Goal: Transaction & Acquisition: Purchase product/service

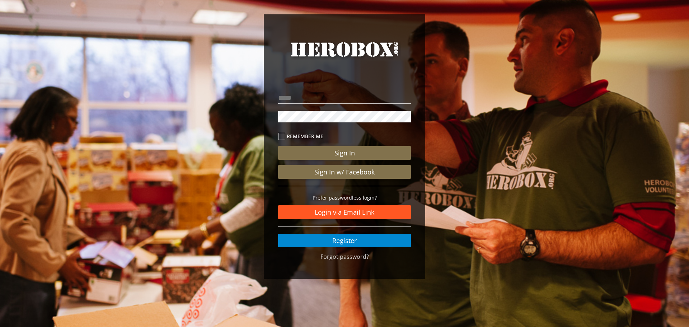
click at [335, 215] on link "Login via Email Link" at bounding box center [344, 212] width 133 height 14
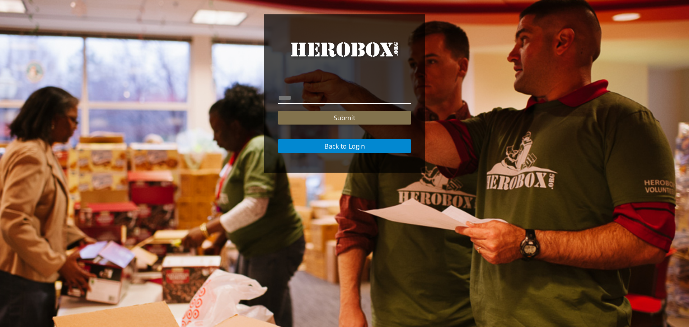
click at [321, 103] on input "email" at bounding box center [344, 97] width 133 height 11
type input "**********"
click at [278, 111] on button "Submit" at bounding box center [344, 118] width 133 height 14
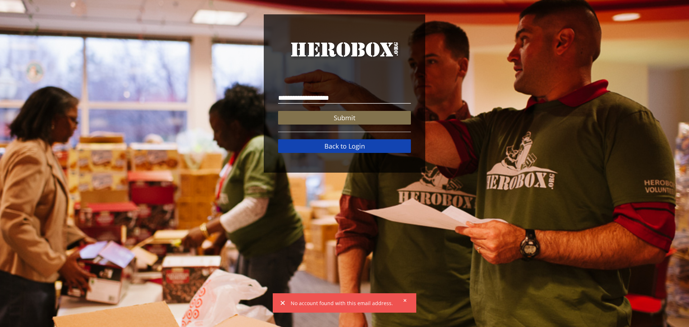
click at [364, 142] on link "Back to Login" at bounding box center [344, 146] width 133 height 14
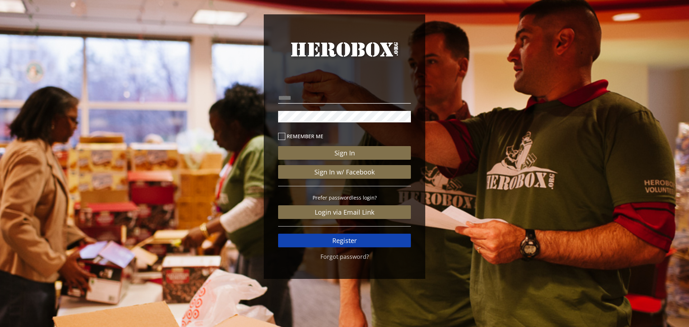
click at [350, 240] on link "Register" at bounding box center [344, 241] width 133 height 14
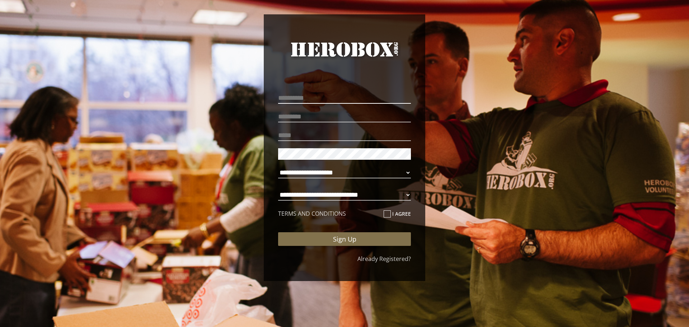
click at [315, 92] on input "text" at bounding box center [344, 97] width 133 height 11
type input "********"
type input "****"
type input "**********"
click at [299, 166] on p "**********" at bounding box center [344, 174] width 133 height 19
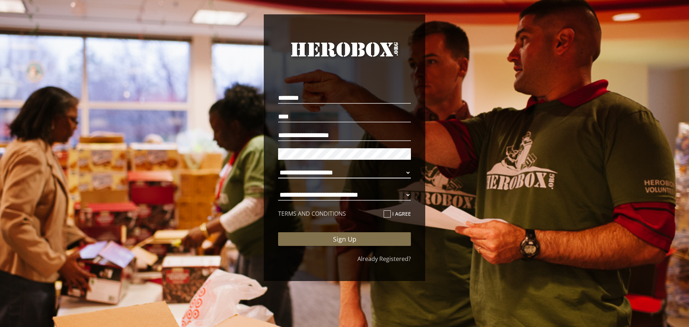
click at [299, 170] on select "**********" at bounding box center [344, 172] width 133 height 11
select select "**********"
click at [278, 167] on select "**********" at bounding box center [344, 172] width 133 height 11
click at [371, 191] on select "**********" at bounding box center [344, 194] width 133 height 11
select select "**********"
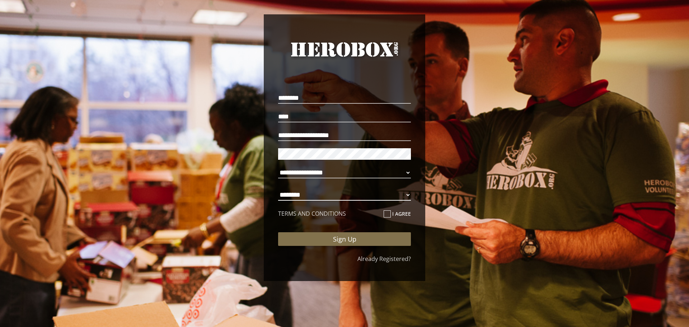
click at [278, 189] on select "**********" at bounding box center [344, 194] width 133 height 11
click at [389, 212] on icon at bounding box center [387, 213] width 7 height 7
click at [388, 212] on input "I agree" at bounding box center [386, 216] width 5 height 11
checkbox input "****"
click at [370, 248] on div "**********" at bounding box center [344, 169] width 133 height 159
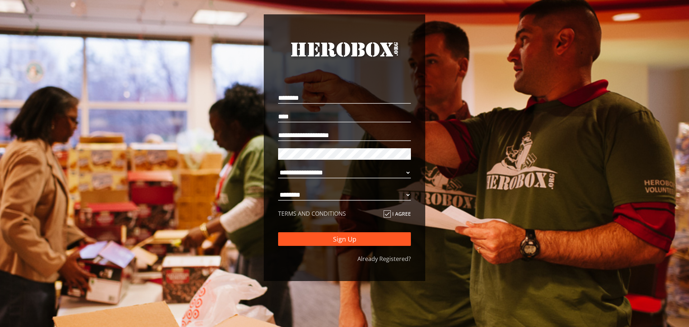
click at [371, 243] on button "Sign Up" at bounding box center [344, 239] width 133 height 14
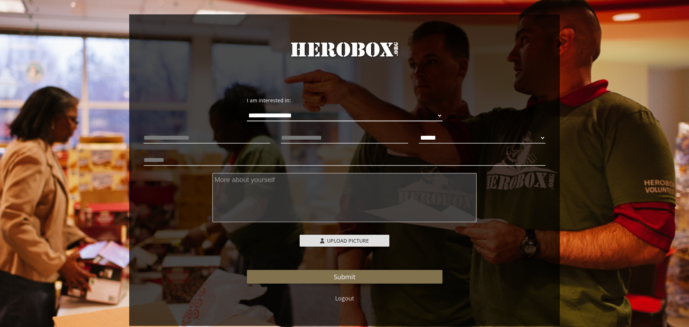
click at [324, 118] on select "**********" at bounding box center [345, 115] width 196 height 11
click at [321, 215] on textarea at bounding box center [344, 197] width 265 height 49
click at [240, 177] on textarea "We are a local 4th and 1st grade girl scout troops" at bounding box center [344, 197] width 265 height 49
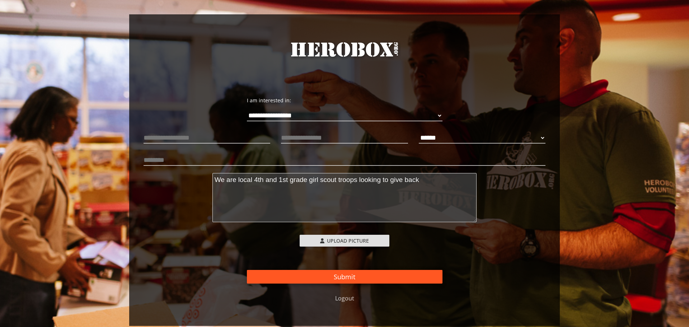
type textarea "We are local 4th and 1st grade girl scout troops looking to give back"
click at [278, 277] on button "Submit" at bounding box center [345, 277] width 196 height 14
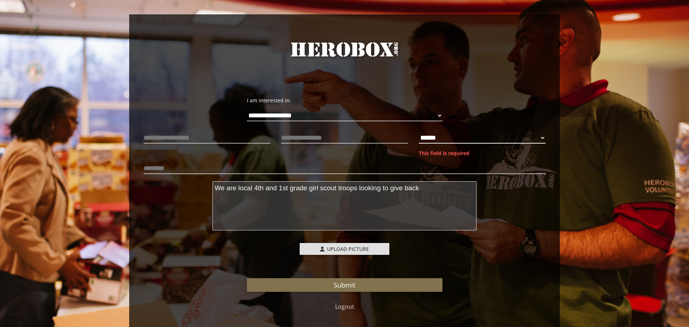
click at [444, 137] on select "****** **** ******" at bounding box center [482, 137] width 127 height 11
click at [419, 132] on select "****** **** ******" at bounding box center [482, 137] width 127 height 11
select select "**********"
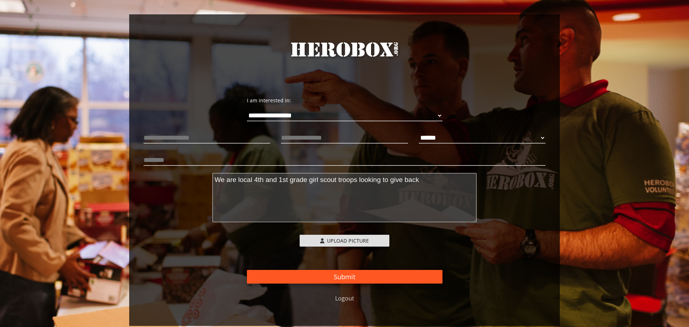
click at [336, 280] on button "Submit" at bounding box center [345, 277] width 196 height 14
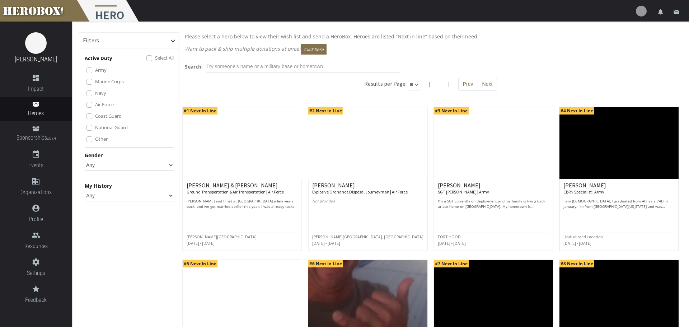
click at [131, 164] on select "Any Male Female" at bounding box center [129, 164] width 89 height 11
click at [85, 159] on select "Any Male Female" at bounding box center [129, 164] width 89 height 11
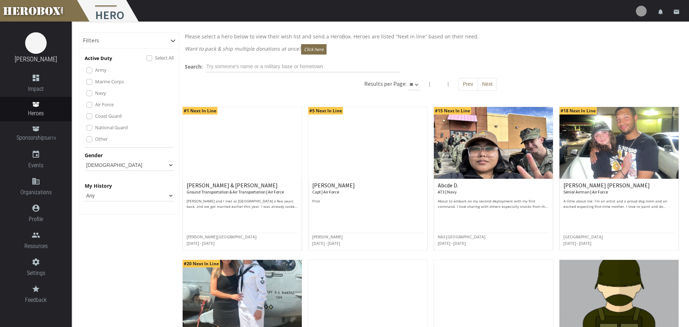
click at [121, 164] on select "Any Male Female" at bounding box center [129, 164] width 89 height 11
select select "Any"
click at [85, 159] on select "Any Male Female" at bounding box center [129, 164] width 89 height 11
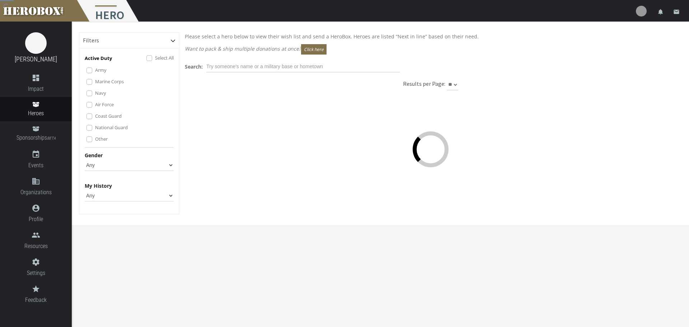
click at [117, 196] on select "Any None Pending Donations Sponsored" at bounding box center [129, 195] width 89 height 11
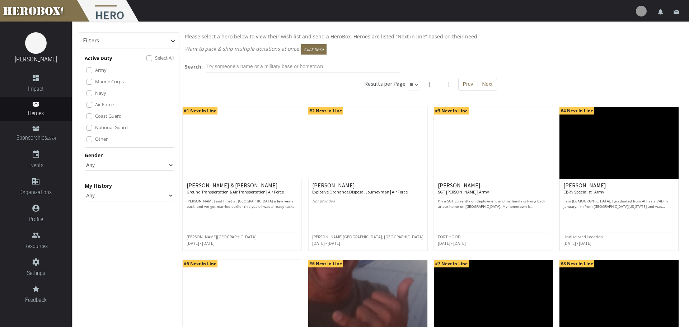
select select "None"
click at [85, 190] on select "Any None Pending Donations Sponsored" at bounding box center [129, 195] width 89 height 11
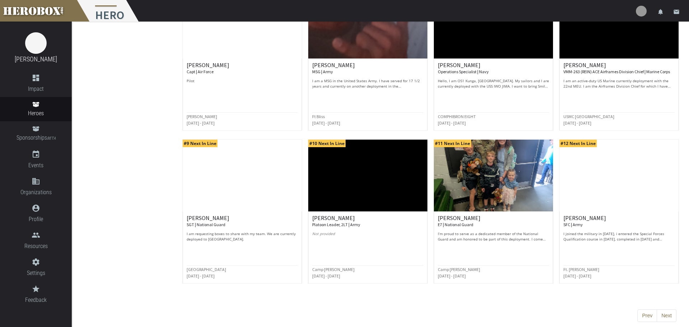
scroll to position [276, 0]
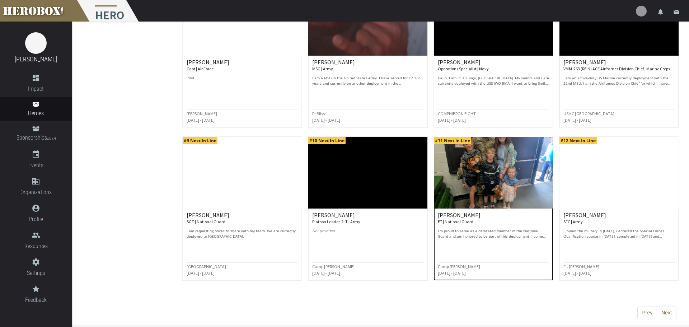
click at [462, 193] on img at bounding box center [493, 173] width 119 height 72
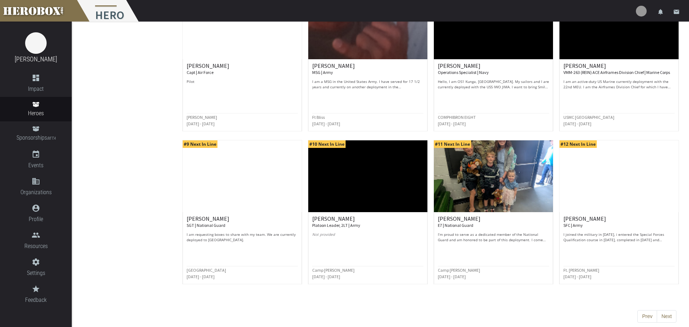
scroll to position [276, 0]
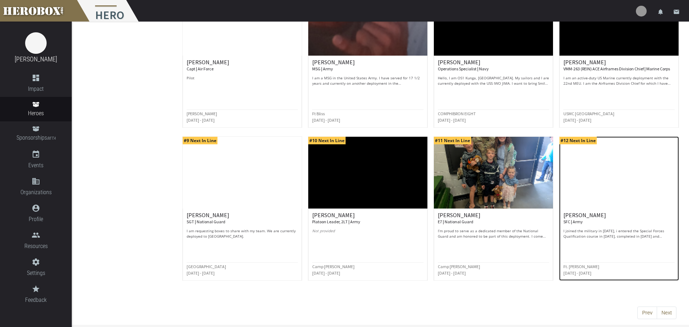
click at [588, 238] on p "I joined the military in 2013, i entered the Special Forces Qualification cours…" at bounding box center [619, 233] width 111 height 11
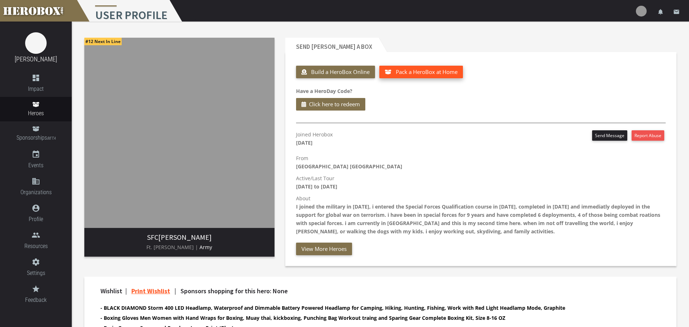
click at [400, 66] on button "Pack a HeroBox at Home" at bounding box center [421, 72] width 84 height 13
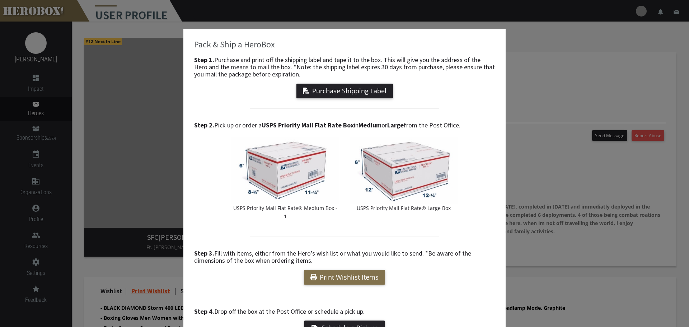
click at [571, 80] on div "Pack & Ship a HeroBox Step 1. Purchase and print off the shipping label and tap…" at bounding box center [344, 163] width 689 height 327
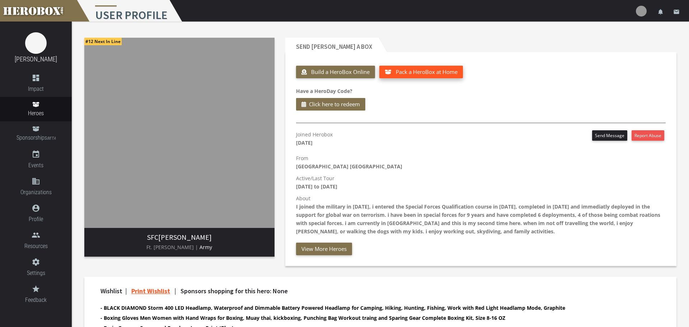
click at [415, 71] on span "Pack a HeroBox at Home" at bounding box center [427, 71] width 62 height 7
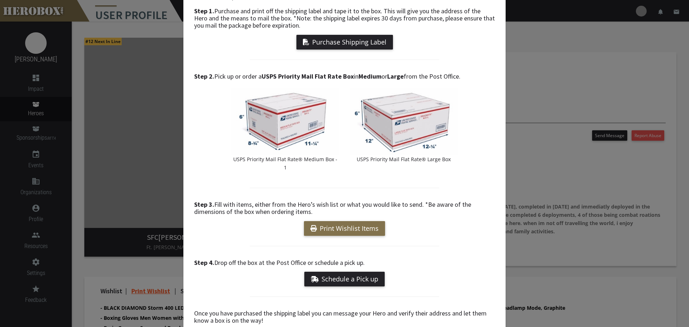
scroll to position [85, 0]
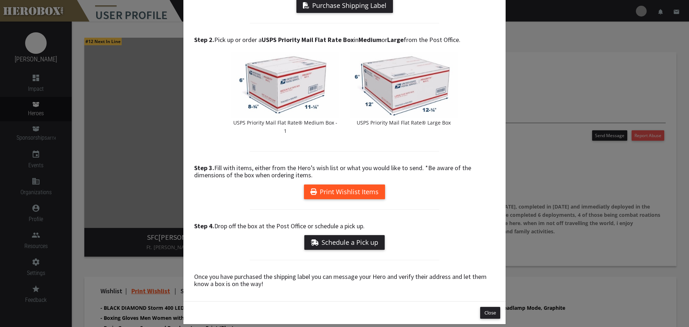
click at [349, 184] on link "Print Wishlist Items" at bounding box center [344, 191] width 81 height 15
click at [541, 36] on div "Pack & Ship a HeroBox Step 1. Purchase and print off the shipping label and tap…" at bounding box center [344, 163] width 689 height 327
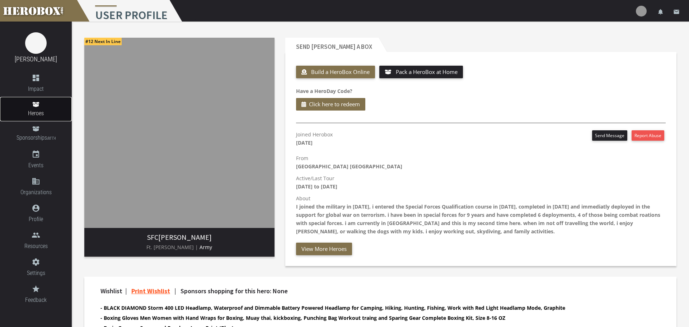
click at [37, 103] on icon at bounding box center [35, 104] width 7 height 5
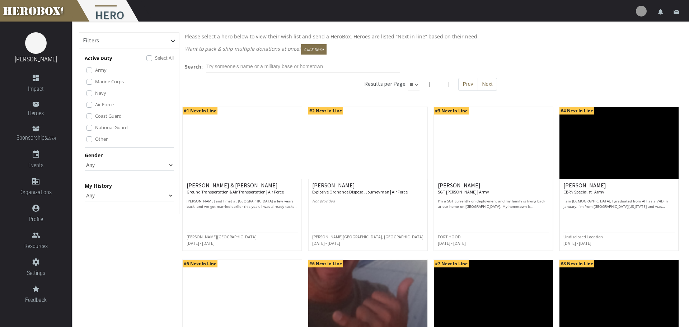
click at [115, 163] on select "Any Male Female" at bounding box center [129, 164] width 89 height 11
select select "Female"
click at [85, 159] on select "Any Male Female" at bounding box center [129, 164] width 89 height 11
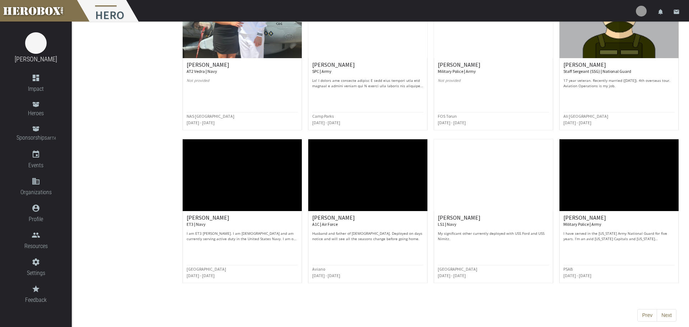
scroll to position [276, 0]
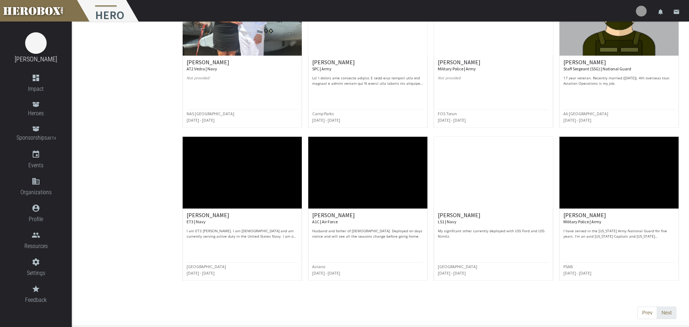
click at [665, 308] on button "Next" at bounding box center [667, 313] width 20 height 13
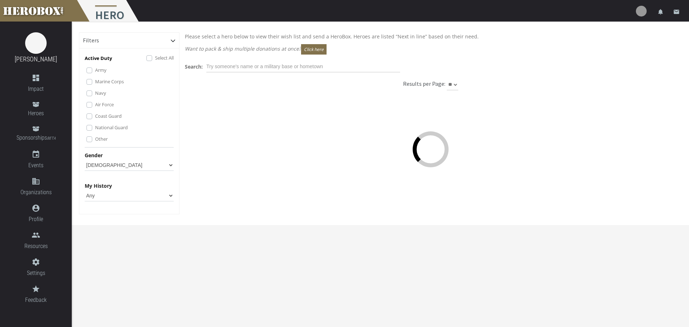
scroll to position [0, 0]
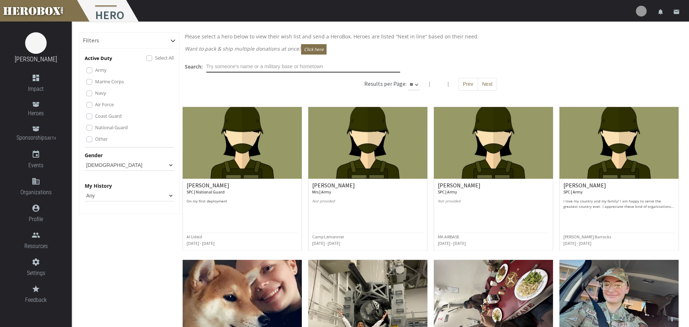
click at [336, 70] on input "text" at bounding box center [303, 66] width 194 height 11
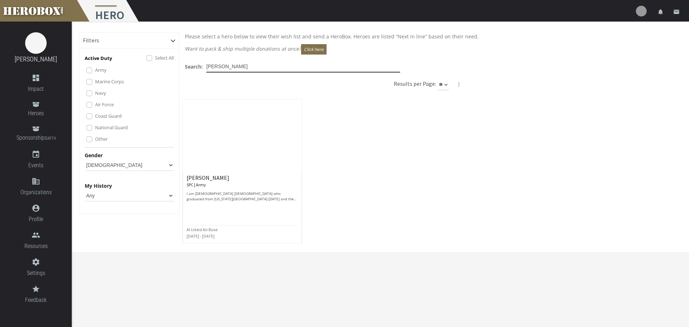
type input "dori"
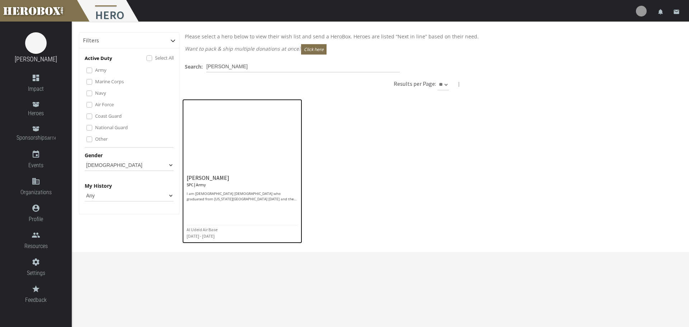
click at [230, 160] on img at bounding box center [242, 135] width 119 height 72
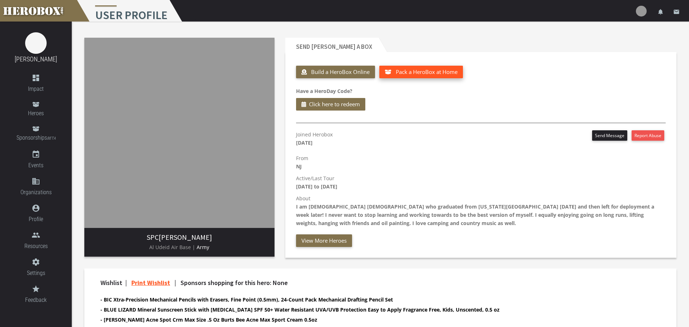
click at [424, 75] on span "Pack a HeroBox at Home" at bounding box center [427, 71] width 62 height 7
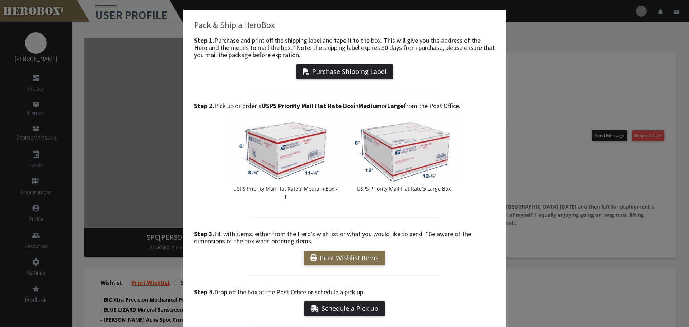
scroll to position [9, 0]
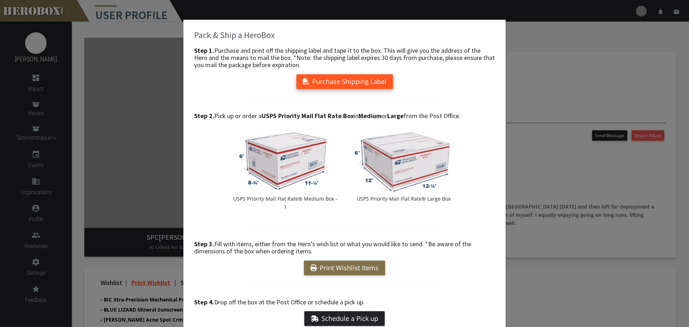
click at [371, 79] on button "Purchase Shipping Label" at bounding box center [344, 81] width 97 height 15
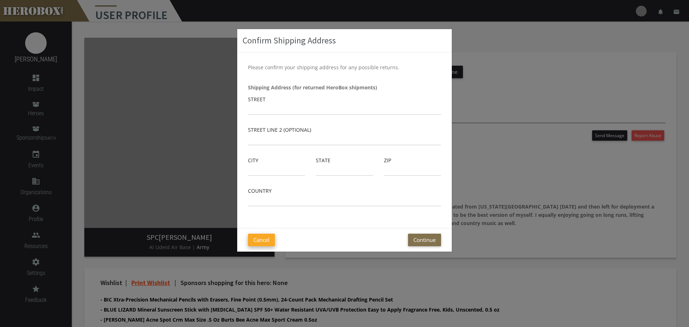
click at [272, 236] on button "Cancel" at bounding box center [261, 240] width 27 height 13
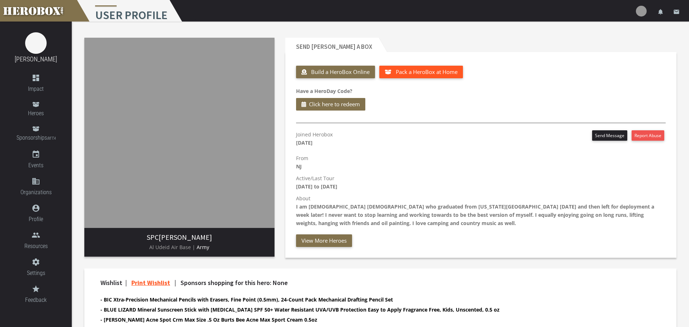
scroll to position [1, 0]
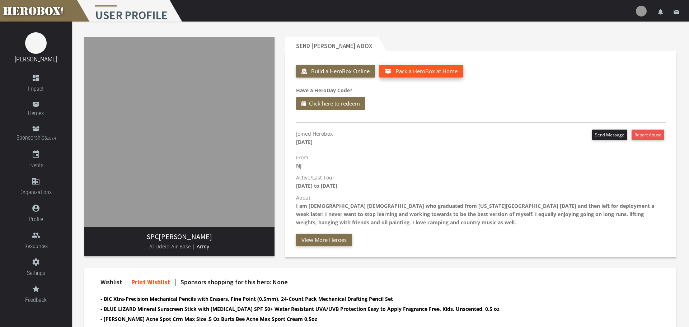
click at [417, 67] on span "Pack a HeroBox at Home" at bounding box center [427, 70] width 62 height 7
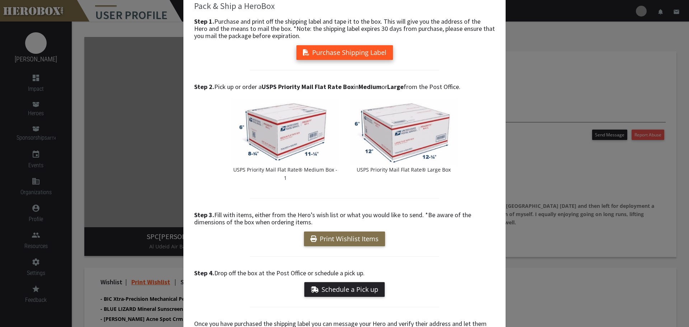
scroll to position [34, 0]
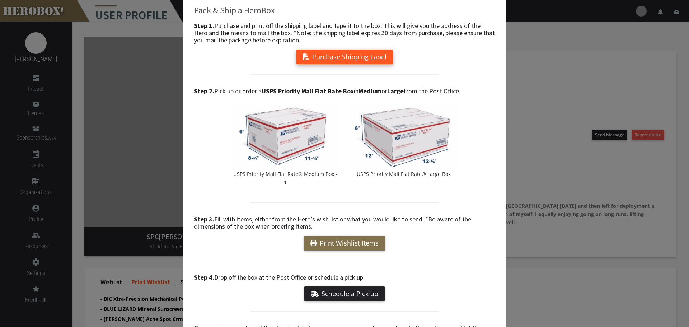
click at [354, 58] on button "Purchase Shipping Label" at bounding box center [344, 57] width 97 height 15
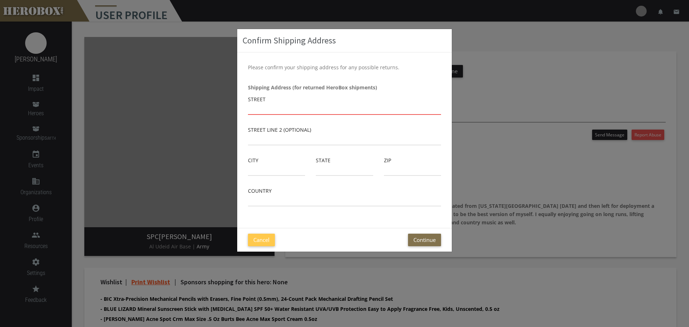
click at [323, 106] on input "text" at bounding box center [344, 108] width 193 height 11
type input "955 N Monroe St"
type input "Ridgewood"
type input "NJ"
type input "07450"
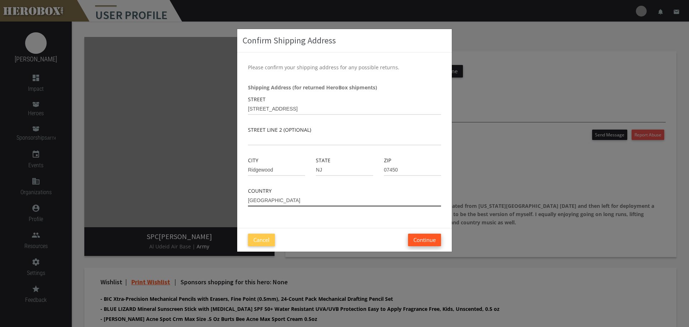
type input "USA"
click at [420, 244] on button "Continue" at bounding box center [424, 240] width 33 height 13
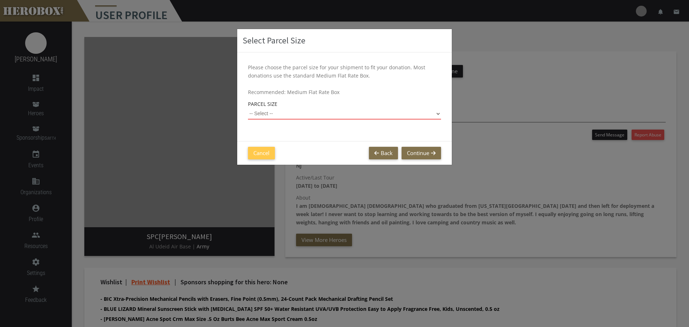
click at [323, 118] on select "-- Select -- Small Flat Rate Envelope (Est. $11.38) Medium Flat Rate Box (Est. …" at bounding box center [344, 113] width 193 height 11
click at [453, 111] on div "Select Parcel Size Please choose the parcel size for your shipment to fit your …" at bounding box center [344, 163] width 689 height 327
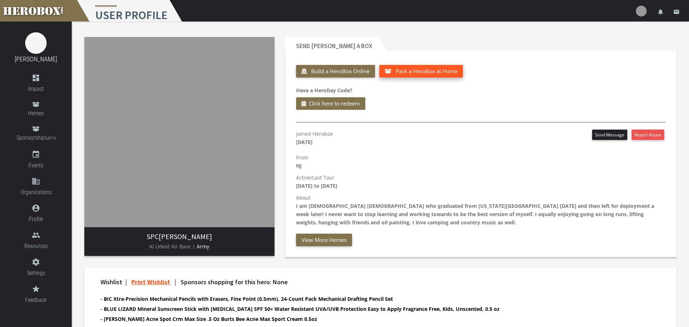
click at [394, 68] on button "Pack a HeroBox at Home" at bounding box center [421, 71] width 84 height 13
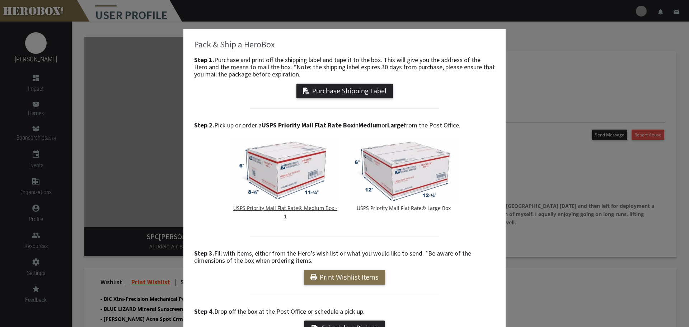
scroll to position [85, 0]
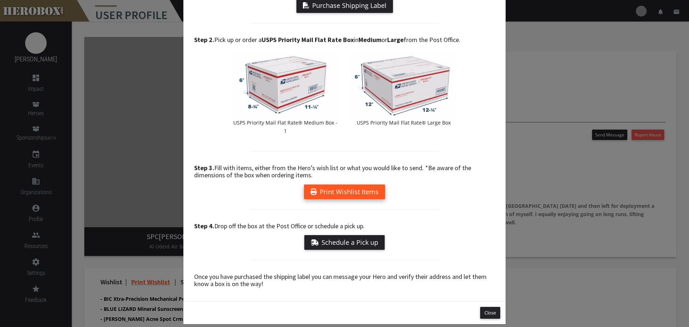
click at [333, 185] on link "Print Wishlist Items" at bounding box center [344, 191] width 81 height 15
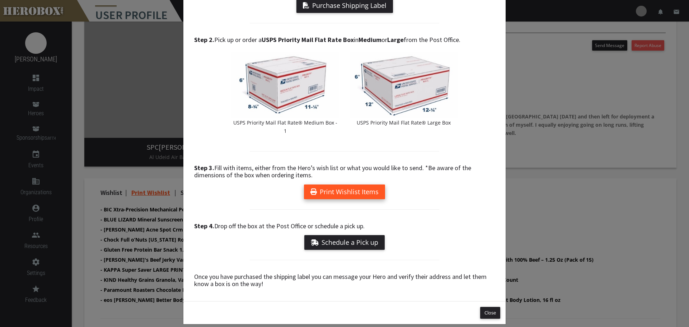
scroll to position [91, 0]
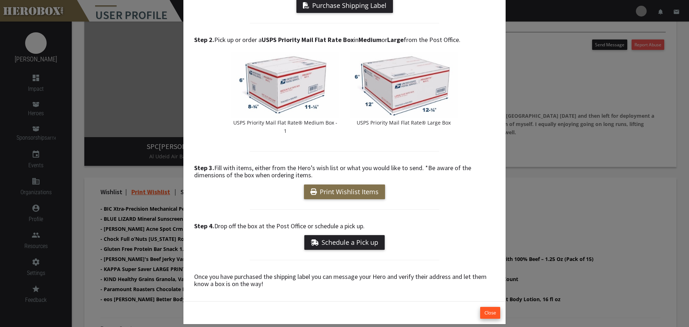
click at [482, 307] on button "Close" at bounding box center [490, 313] width 20 height 12
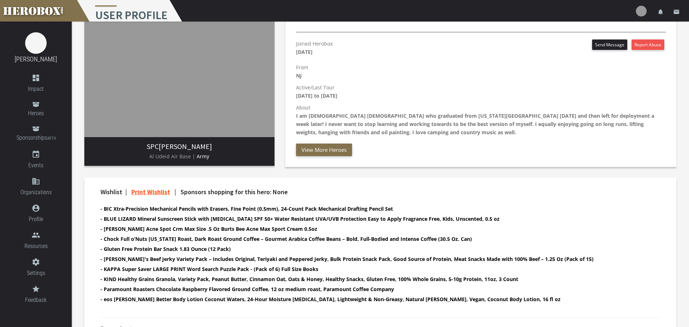
scroll to position [0, 0]
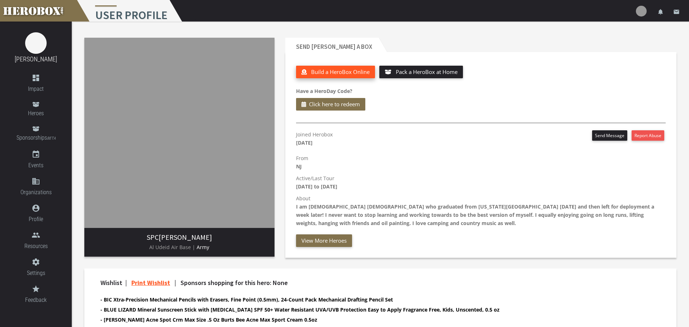
click at [363, 70] on span "Build a HeroBox Online" at bounding box center [340, 71] width 59 height 7
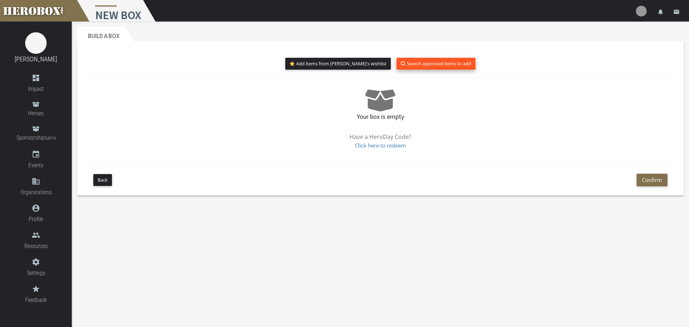
click at [410, 63] on button "Search approved items to add" at bounding box center [436, 64] width 79 height 12
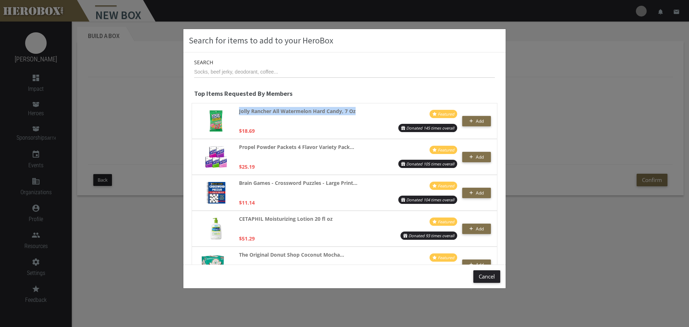
drag, startPoint x: 239, startPoint y: 111, endPoint x: 355, endPoint y: 113, distance: 116.0
click at [355, 113] on strong "Jolly Rancher All Watermelon Hard Candy, 7 Oz" at bounding box center [297, 111] width 117 height 8
copy strong "Jolly Rancher All Watermelon Hard Candy, 7 Oz"
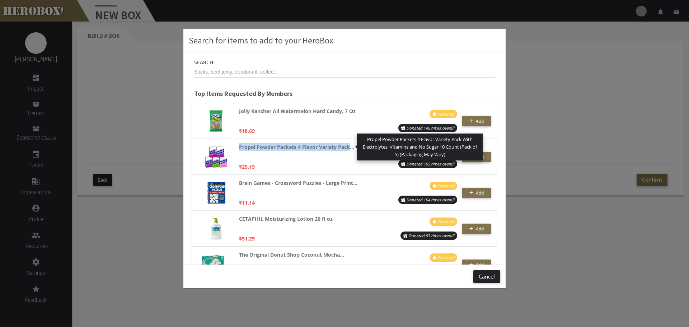
drag, startPoint x: 239, startPoint y: 147, endPoint x: 350, endPoint y: 144, distance: 111.3
click at [350, 144] on strong "Propel Powder Packets 4 Flavor Variety Pack..." at bounding box center [296, 147] width 115 height 8
copy strong "Propel Powder Packets 4 Flavor Variety Pack"
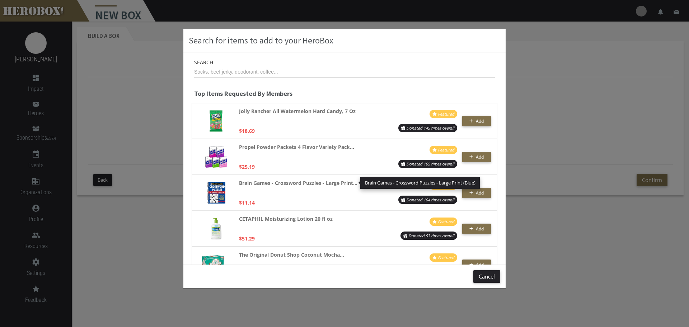
click at [255, 182] on strong "Brain Games - Crossword Puzzles - Large Print..." at bounding box center [298, 183] width 118 height 8
drag, startPoint x: 238, startPoint y: 183, endPoint x: 352, endPoint y: 184, distance: 114.1
click at [352, 184] on strong "Brain Games - Crossword Puzzles - Large Print..." at bounding box center [298, 183] width 118 height 8
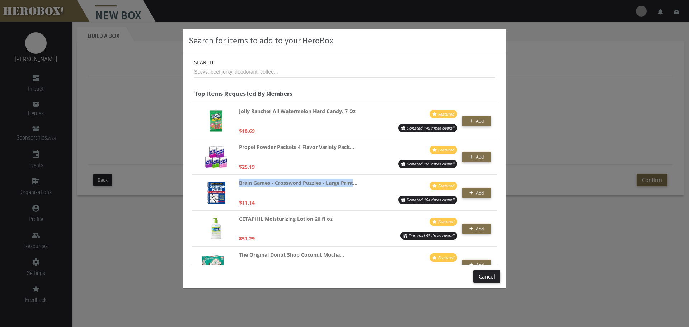
copy strong "Brain Games - Crossword Puzzles - Large Print"
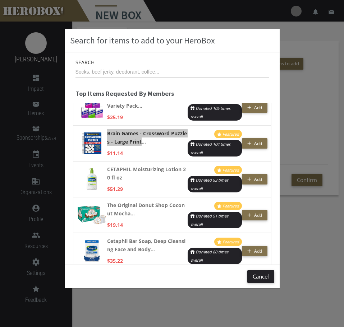
scroll to position [52, 0]
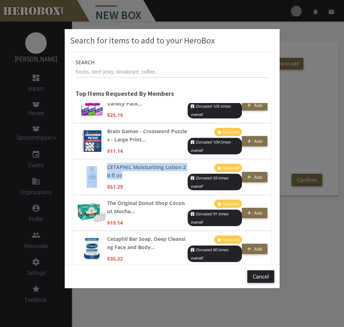
drag, startPoint x: 106, startPoint y: 168, endPoint x: 126, endPoint y: 176, distance: 21.4
click at [126, 176] on div "CETAPHIL Moisturizing Lotion 20 fl oz $51.29 Featured Donated 93 times overall …" at bounding box center [172, 177] width 198 height 36
copy div "CETAPHIL Moisturizing Lotion 20 fl oz"
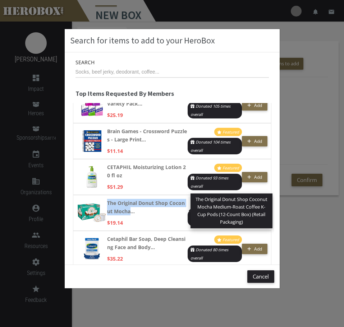
drag, startPoint x: 107, startPoint y: 204, endPoint x: 130, endPoint y: 213, distance: 24.8
click at [130, 213] on strong "The Original Donut Shop Coconut Mocha..." at bounding box center [147, 207] width 80 height 17
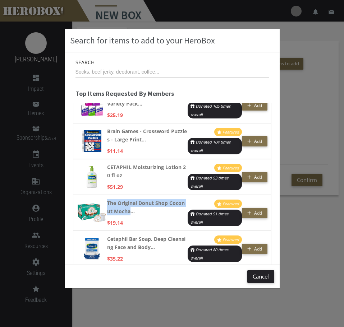
copy strong "The Original Donut Shop Coconut Mocha"
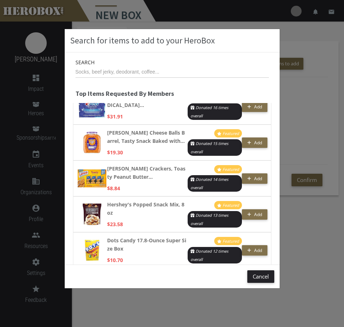
scroll to position [0, 0]
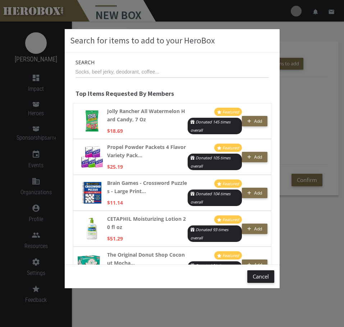
click at [296, 211] on div "Search for items to add to your HeroBox Search Top Items Requested By Members J…" at bounding box center [172, 163] width 344 height 327
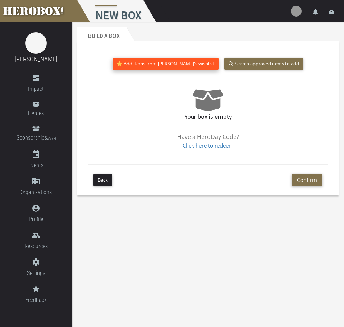
click at [150, 62] on button "Add items from Dori's wishlist" at bounding box center [165, 64] width 106 height 12
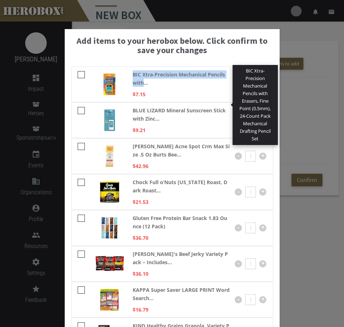
drag, startPoint x: 132, startPoint y: 76, endPoint x: 144, endPoint y: 82, distance: 13.5
click at [144, 82] on strong "BIC Xtra-Precision Mechanical Pencils with..." at bounding box center [180, 78] width 97 height 17
copy strong "BIC Xtra-Precision Mechanical Pencils with"
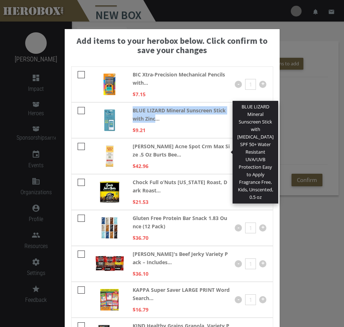
drag, startPoint x: 132, startPoint y: 111, endPoint x: 155, endPoint y: 118, distance: 24.1
click at [155, 118] on div "BLUE LIZARD Mineral Sunscreen Stick with Zinc... BLUE LIZARD Mineral Sunscreen …" at bounding box center [172, 120] width 202 height 36
copy strong "BLUE LIZARD Mineral Sunscreen Stick with Zinc"
click at [149, 114] on strong "BLUE LIZARD Mineral Sunscreen Stick with Zinc..." at bounding box center [180, 114] width 97 height 17
drag, startPoint x: 133, startPoint y: 110, endPoint x: 225, endPoint y: 110, distance: 92.6
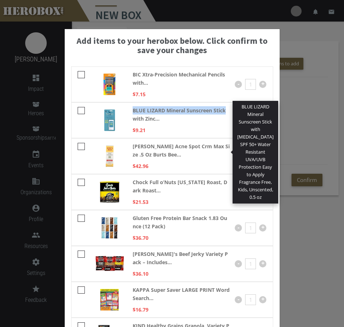
click at [225, 110] on strong "BLUE LIZARD Mineral Sunscreen Stick with Zinc..." at bounding box center [180, 114] width 97 height 17
copy strong "BLUE LIZARD Mineral Sunscreen Stick"
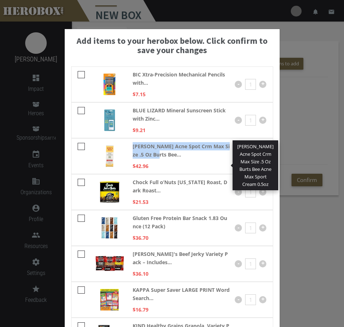
drag, startPoint x: 133, startPoint y: 146, endPoint x: 151, endPoint y: 156, distance: 20.6
click at [151, 156] on strong "[PERSON_NAME] Acne Spot Crm Max Size .5 Oz Burts Bee..." at bounding box center [180, 150] width 97 height 17
copy strong "Burts Acne Spot Crm Max Size .5 Oz Burts Bee."
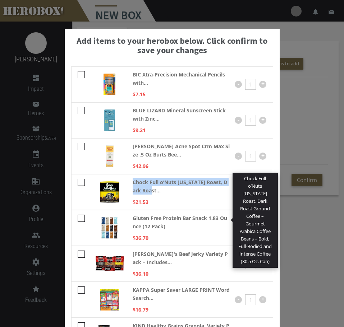
drag, startPoint x: 133, startPoint y: 182, endPoint x: 151, endPoint y: 191, distance: 19.8
click at [151, 191] on strong "Chock Full o’Nuts [US_STATE] Roast, Dark Roast..." at bounding box center [180, 186] width 97 height 17
copy strong "Chock Full o’Nuts New York Roast, Dark Roast"
click at [137, 183] on strong "Chock Full o’Nuts [US_STATE] Roast, Dark Roast..." at bounding box center [180, 186] width 97 height 17
drag, startPoint x: 134, startPoint y: 182, endPoint x: 218, endPoint y: 180, distance: 83.7
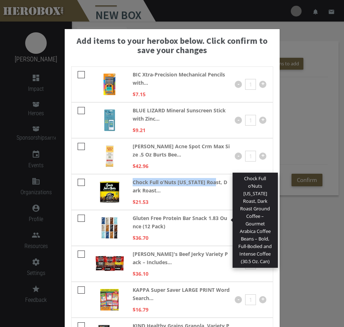
click at [218, 180] on strong "Chock Full o’Nuts [US_STATE] Roast, Dark Roast..." at bounding box center [180, 186] width 97 height 17
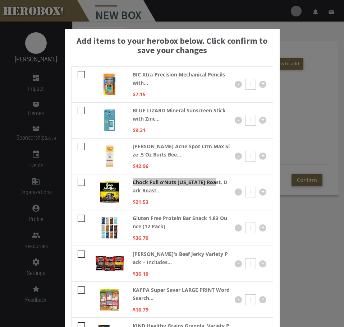
scroll to position [21, 0]
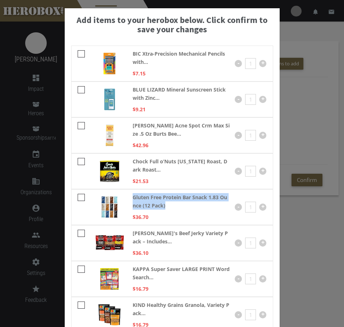
drag, startPoint x: 133, startPoint y: 198, endPoint x: 166, endPoint y: 209, distance: 35.2
click at [166, 209] on strong "Gluten Free Protein Bar Snack 1.83 Ounce (12 Pack)" at bounding box center [180, 201] width 97 height 17
click at [165, 216] on div "Gluten Free Protein Bar Snack 1.83 Ounce (12 Pack) $36.70" at bounding box center [180, 207] width 97 height 28
drag, startPoint x: 132, startPoint y: 198, endPoint x: 191, endPoint y: 197, distance: 58.5
click at [191, 197] on strong "Gluten Free Protein Bar Snack 1.83 Ounce (12 Pack)" at bounding box center [180, 201] width 97 height 17
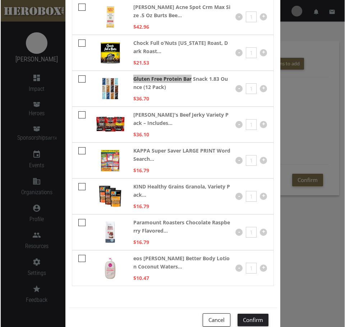
scroll to position [163, 0]
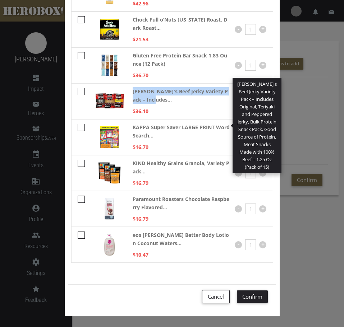
drag, startPoint x: 130, startPoint y: 91, endPoint x: 148, endPoint y: 101, distance: 20.7
click at [148, 101] on div "Jack Link's Beef Jerky Variety Pack – Includes... Jack Link's Beef Jerky Variet…" at bounding box center [172, 101] width 202 height 36
click at [140, 95] on strong "[PERSON_NAME]'s Beef Jerky Variety Pack – Includes..." at bounding box center [180, 95] width 97 height 17
drag, startPoint x: 133, startPoint y: 91, endPoint x: 218, endPoint y: 89, distance: 84.4
click at [218, 89] on strong "[PERSON_NAME]'s Beef Jerky Variety Pack – Includes..." at bounding box center [180, 95] width 97 height 17
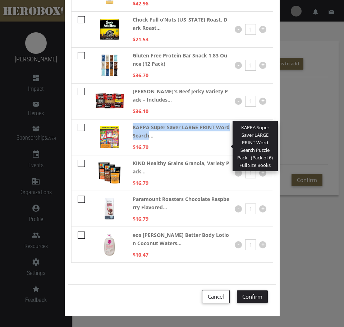
drag, startPoint x: 132, startPoint y: 126, endPoint x: 149, endPoint y: 136, distance: 18.8
click at [149, 136] on strong "KAPPA Super Saver LARGE PRINT Word Search..." at bounding box center [180, 131] width 97 height 17
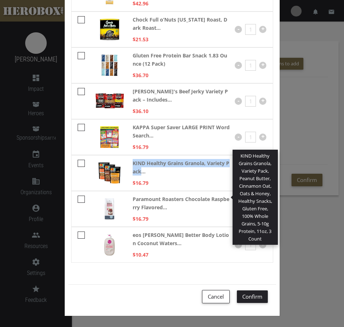
drag, startPoint x: 132, startPoint y: 162, endPoint x: 145, endPoint y: 172, distance: 15.8
click at [145, 172] on strong "KIND Healthy Grains Granola, Variety Pack..." at bounding box center [180, 167] width 97 height 17
click at [144, 169] on strong "KIND Healthy Grains Granola, Variety Pack..." at bounding box center [180, 167] width 97 height 17
drag, startPoint x: 134, startPoint y: 165, endPoint x: 143, endPoint y: 172, distance: 12.1
click at [143, 172] on strong "KIND Healthy Grains Granola, Variety Pack..." at bounding box center [180, 167] width 97 height 17
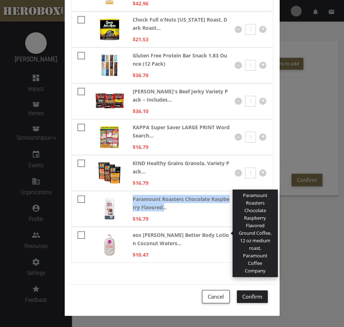
drag, startPoint x: 134, startPoint y: 202, endPoint x: 168, endPoint y: 208, distance: 34.6
click at [168, 208] on strong "Paramount Roasters Chocolate Raspberry Flavored..." at bounding box center [180, 203] width 97 height 17
click at [145, 202] on strong "Paramount Roasters Chocolate Raspberry Flavored..." at bounding box center [180, 203] width 97 height 17
drag, startPoint x: 132, startPoint y: 198, endPoint x: 144, endPoint y: 209, distance: 16.5
click at [144, 209] on strong "Paramount Roasters Chocolate Raspberry Flavored..." at bounding box center [180, 203] width 97 height 17
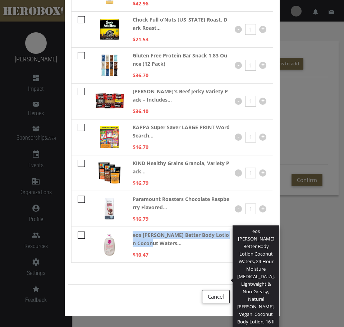
drag, startPoint x: 131, startPoint y: 235, endPoint x: 150, endPoint y: 243, distance: 20.9
click at [150, 243] on div "eos Shea Better Body Lotion Coconut Waters... eos Shea Better Body Lotion Cocon…" at bounding box center [172, 245] width 202 height 36
click at [139, 232] on strong "eos [PERSON_NAME] Better Body Lotion Coconut Waters..." at bounding box center [180, 239] width 97 height 17
drag, startPoint x: 133, startPoint y: 233, endPoint x: 150, endPoint y: 244, distance: 20.0
click at [150, 244] on strong "eos [PERSON_NAME] Better Body Lotion Coconut Waters..." at bounding box center [180, 239] width 97 height 17
